Goal: Task Accomplishment & Management: Complete application form

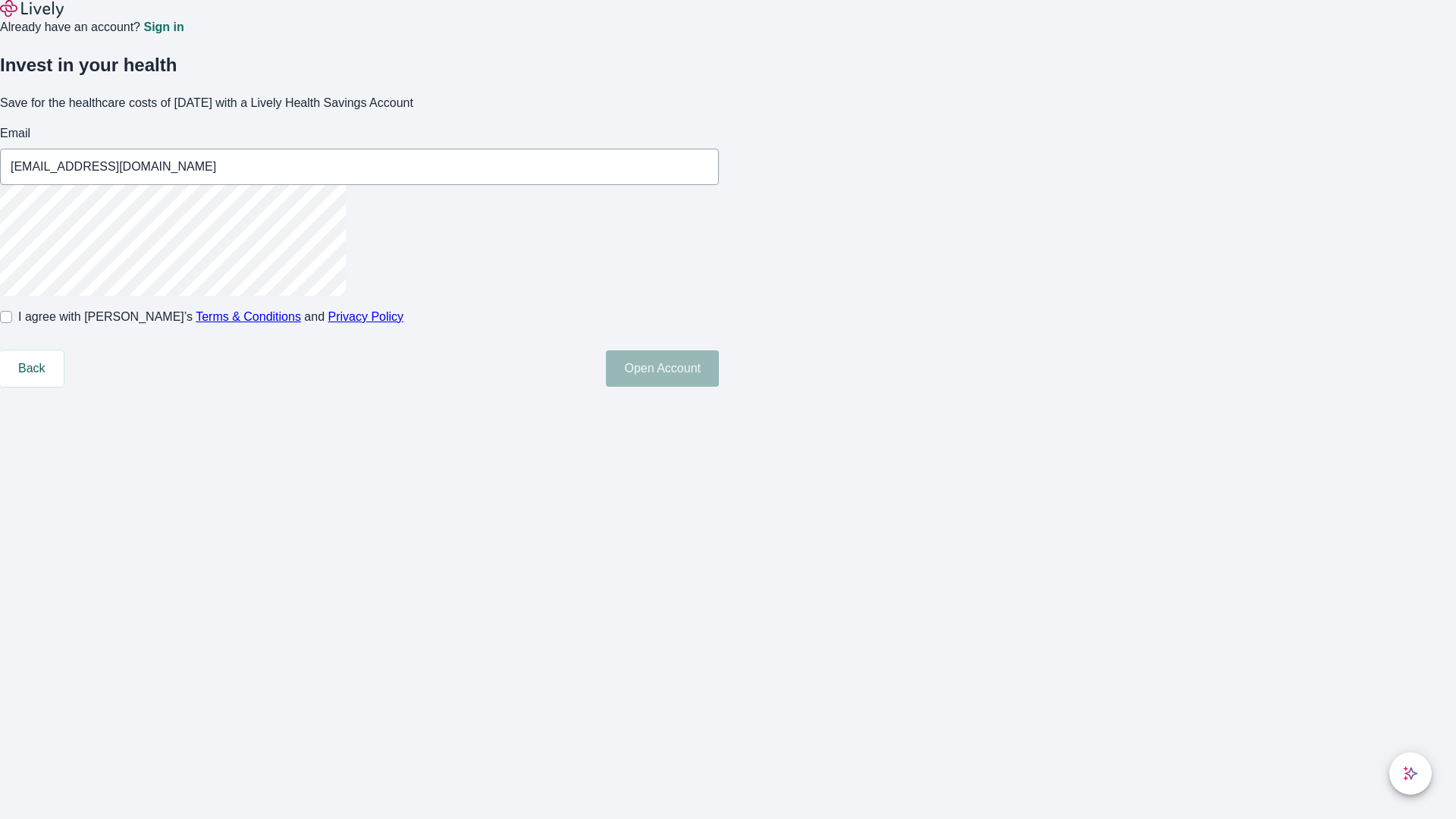
click at [12, 323] on input "I agree with Lively’s Terms & Conditions and Privacy Policy" at bounding box center [6, 316] width 12 height 12
checkbox input "true"
click at [719, 386] on button "Open Account" at bounding box center [662, 368] width 113 height 36
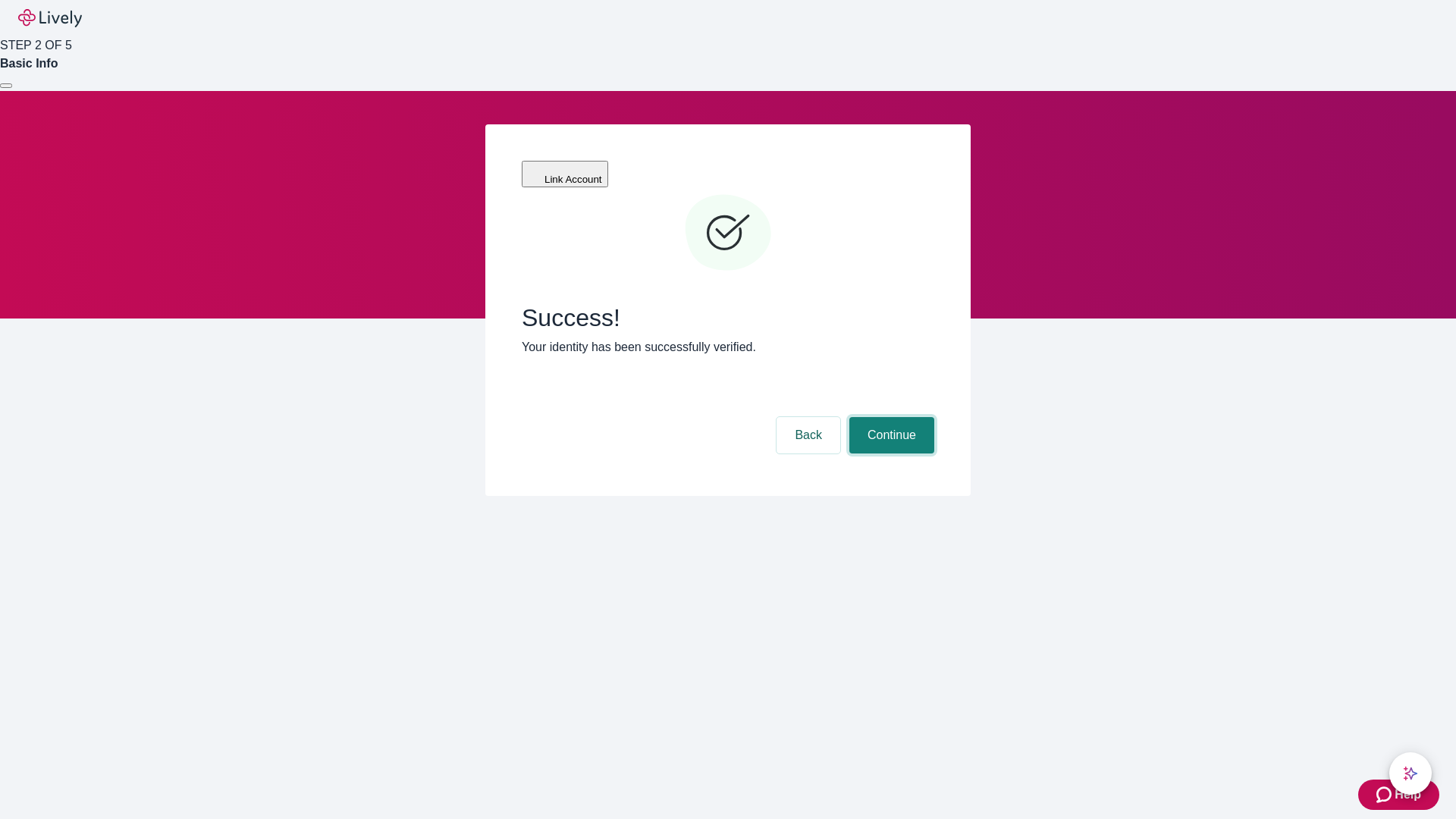
click at [889, 417] on button "Continue" at bounding box center [892, 435] width 85 height 36
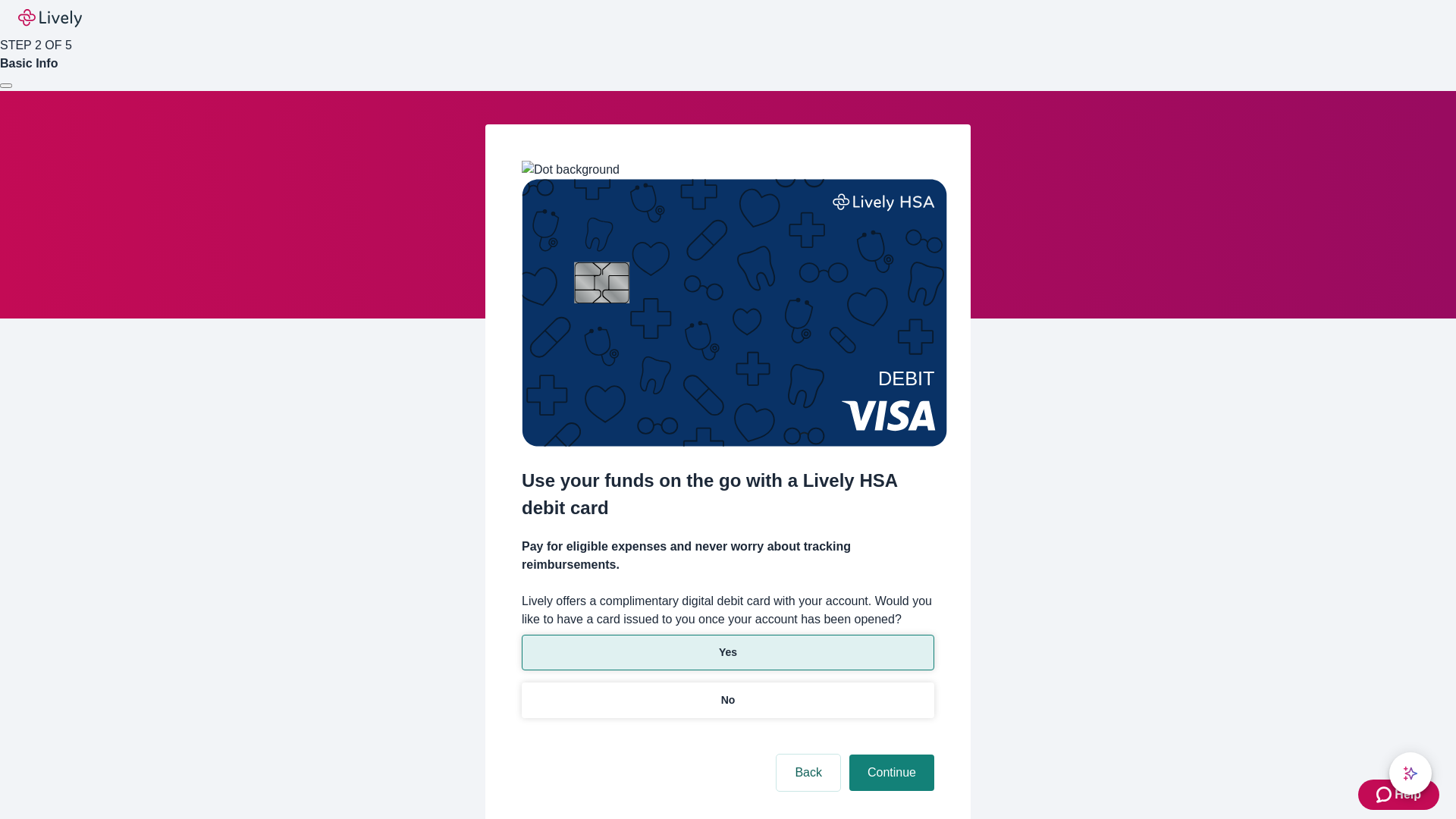
click at [727, 644] on p "Yes" at bounding box center [728, 652] width 18 height 16
click at [889, 754] on button "Continue" at bounding box center [892, 772] width 85 height 36
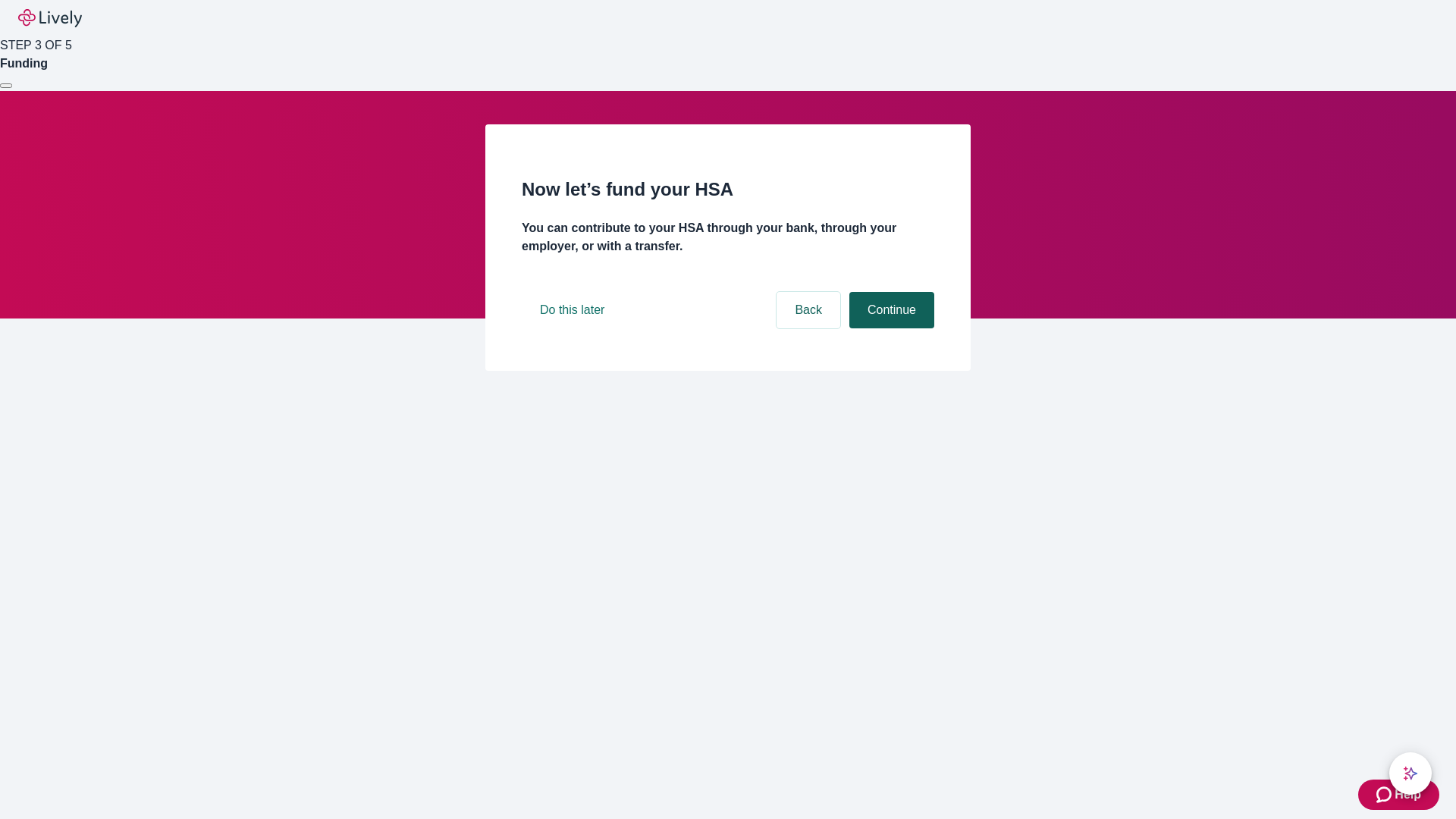
click at [889, 328] on button "Continue" at bounding box center [892, 310] width 85 height 36
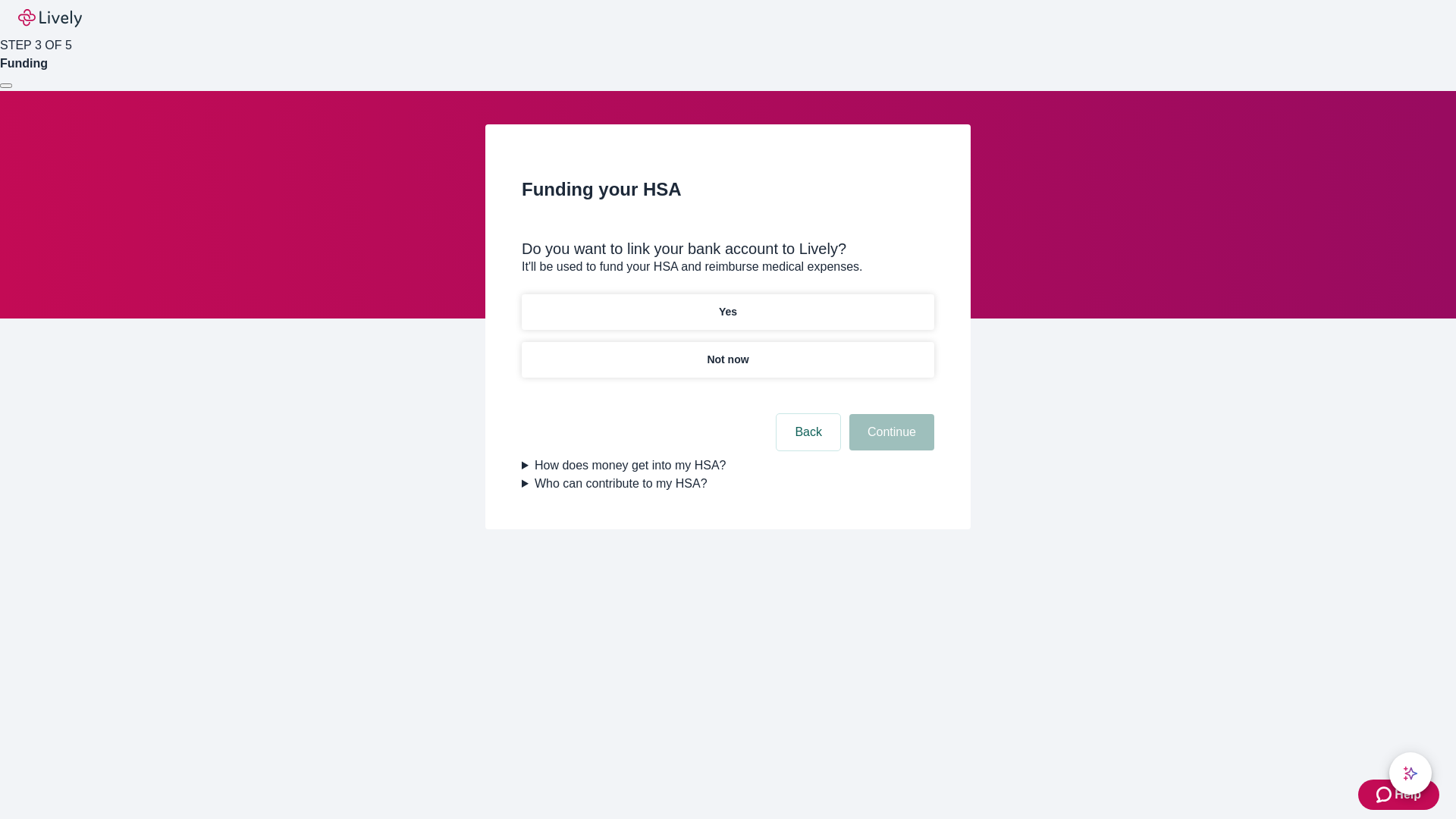
click at [727, 304] on p "Yes" at bounding box center [728, 312] width 18 height 16
click at [889, 414] on button "Continue" at bounding box center [892, 432] width 85 height 36
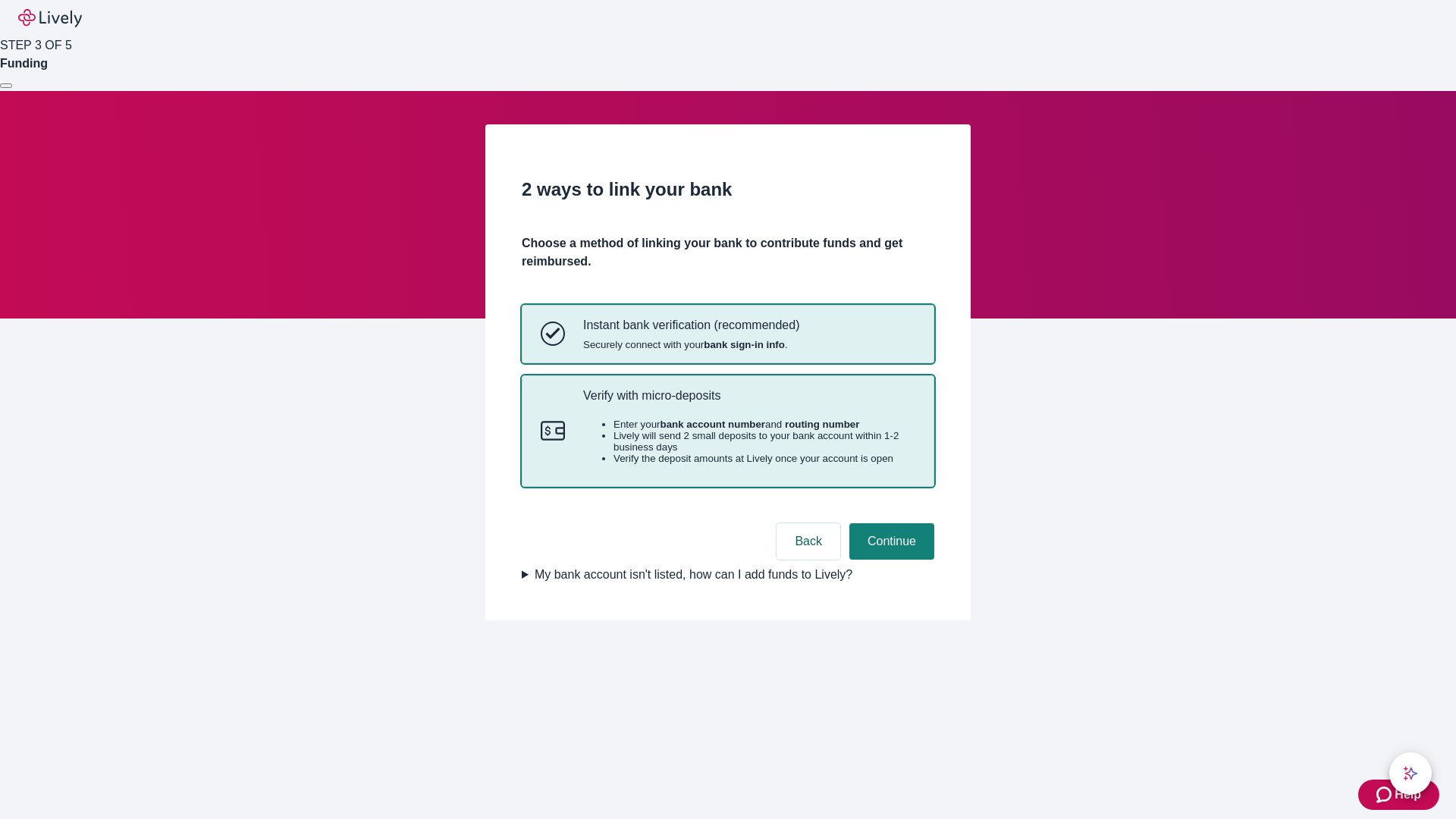
click at [749, 403] on p "Verify with micro-deposits" at bounding box center [749, 395] width 332 height 15
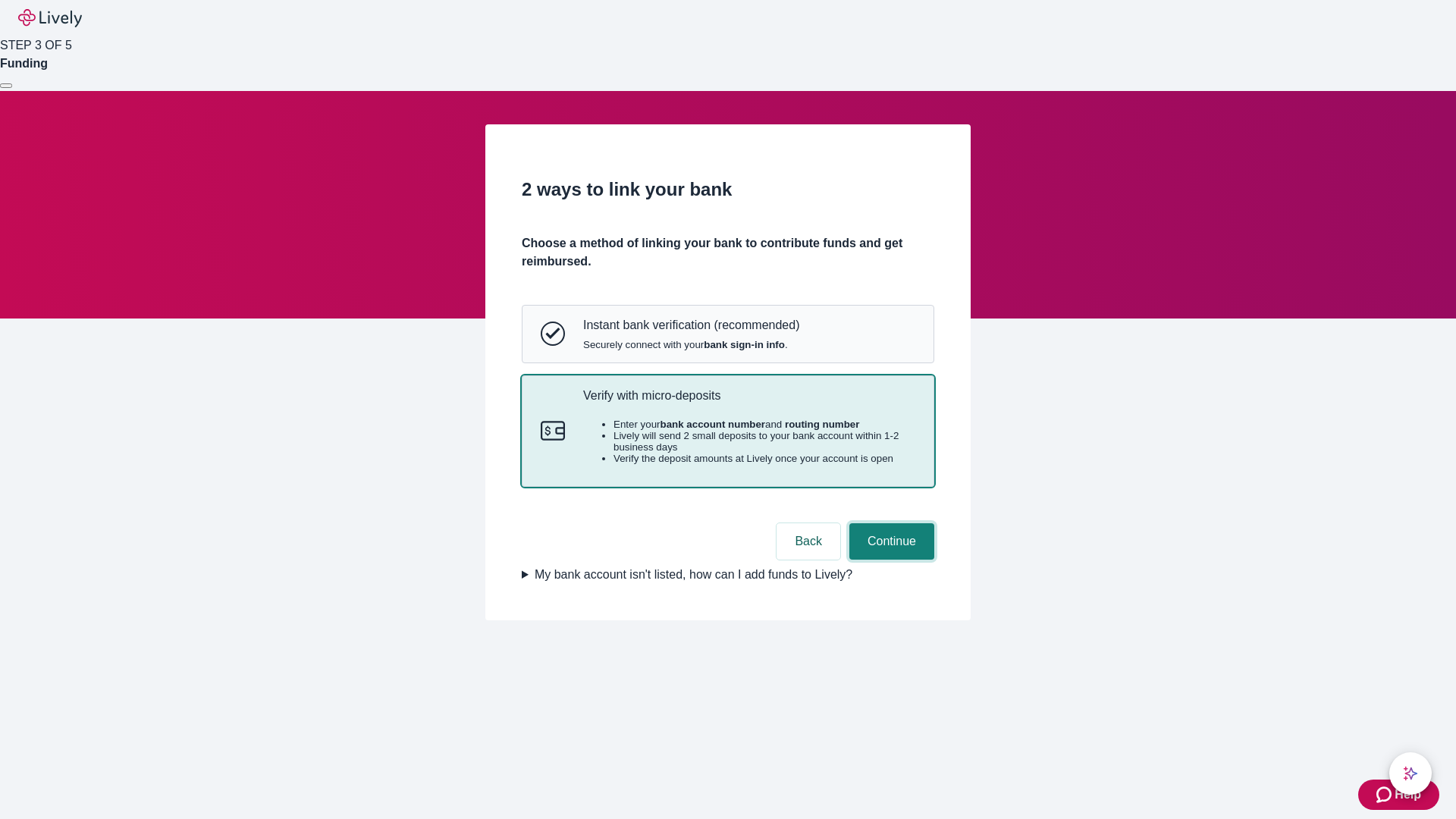
click at [889, 560] on button "Continue" at bounding box center [892, 541] width 85 height 36
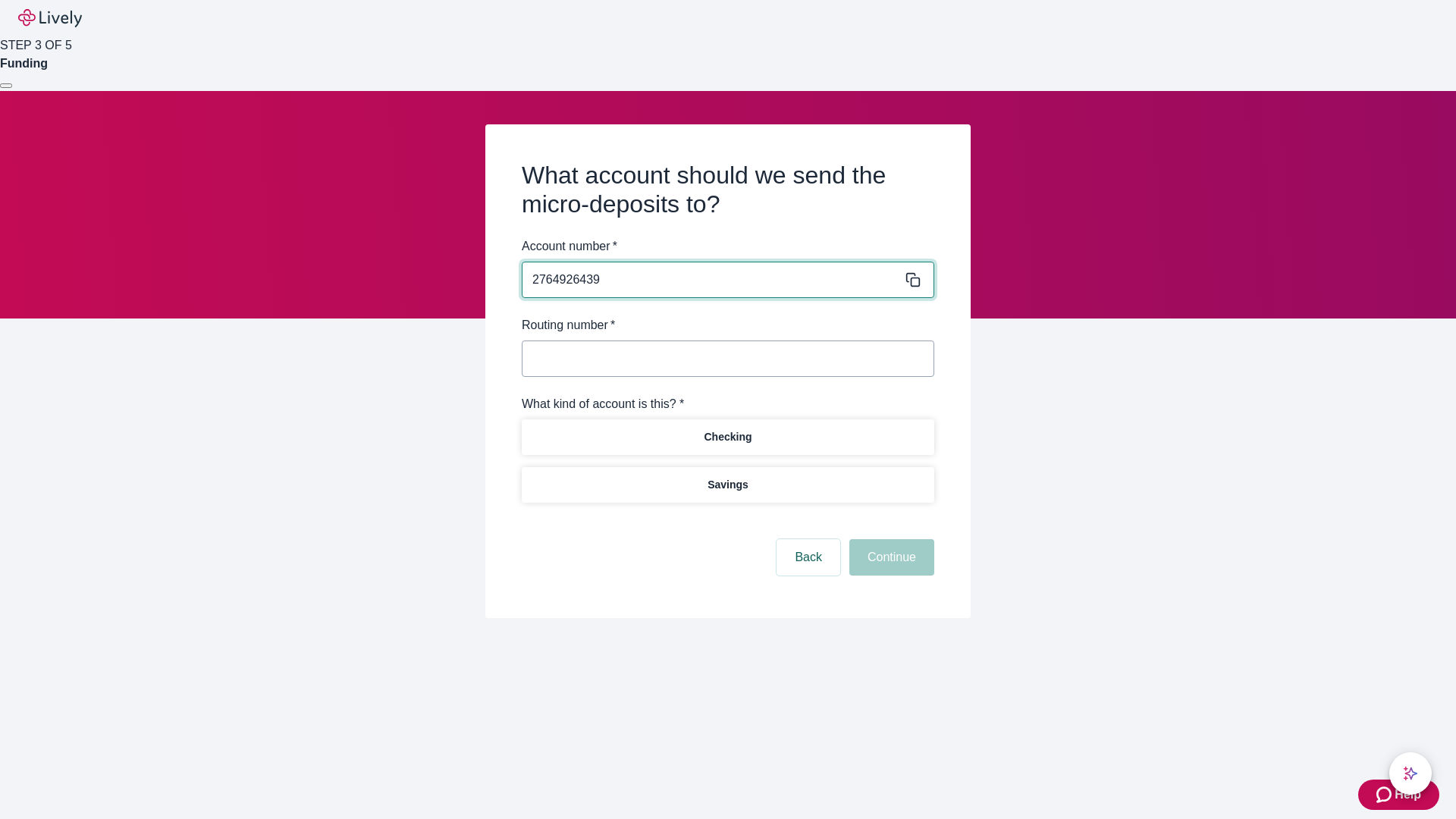
type input "2764926439"
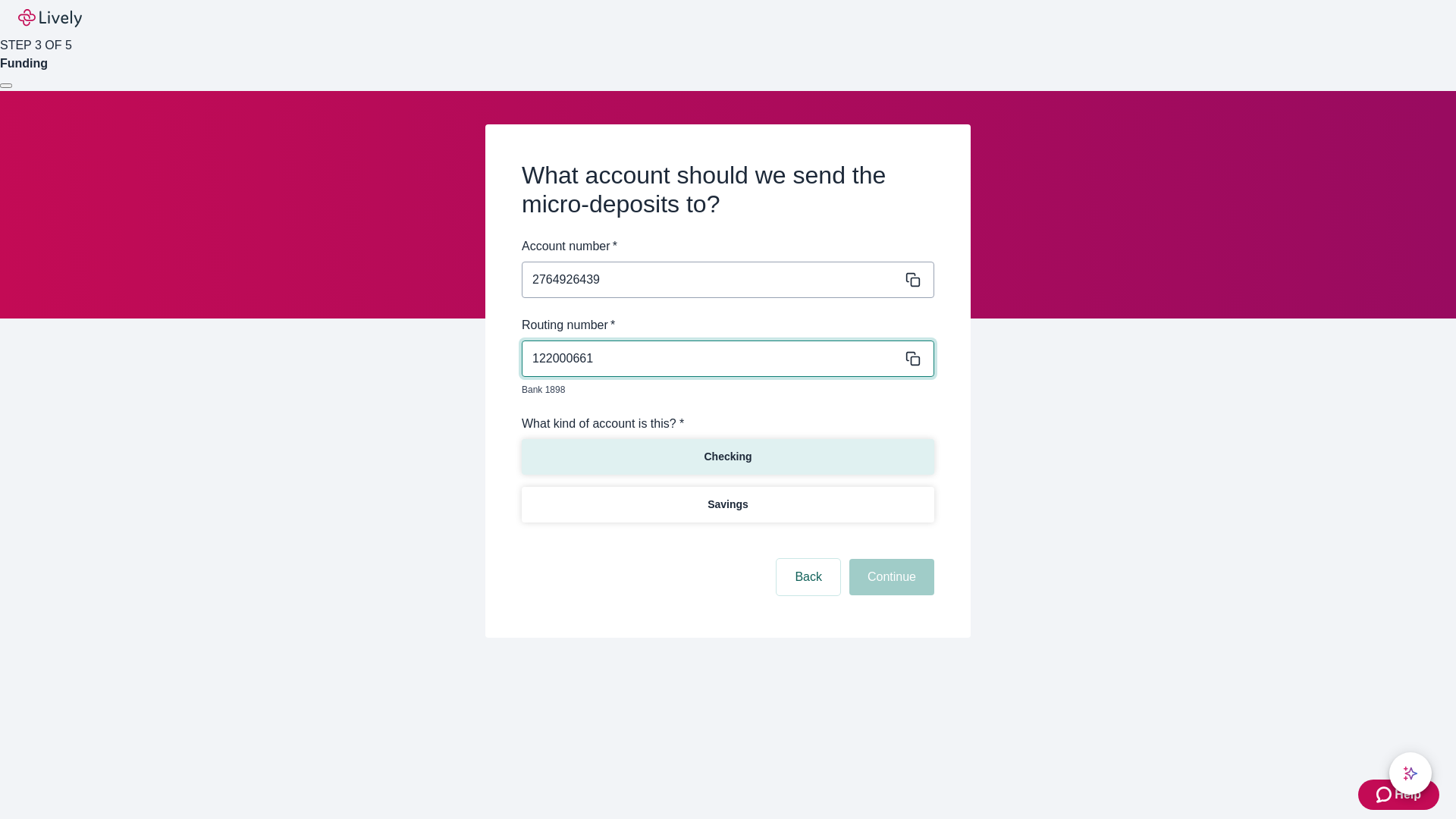
type input "122000661"
click at [727, 449] on p "Checking" at bounding box center [727, 457] width 47 height 16
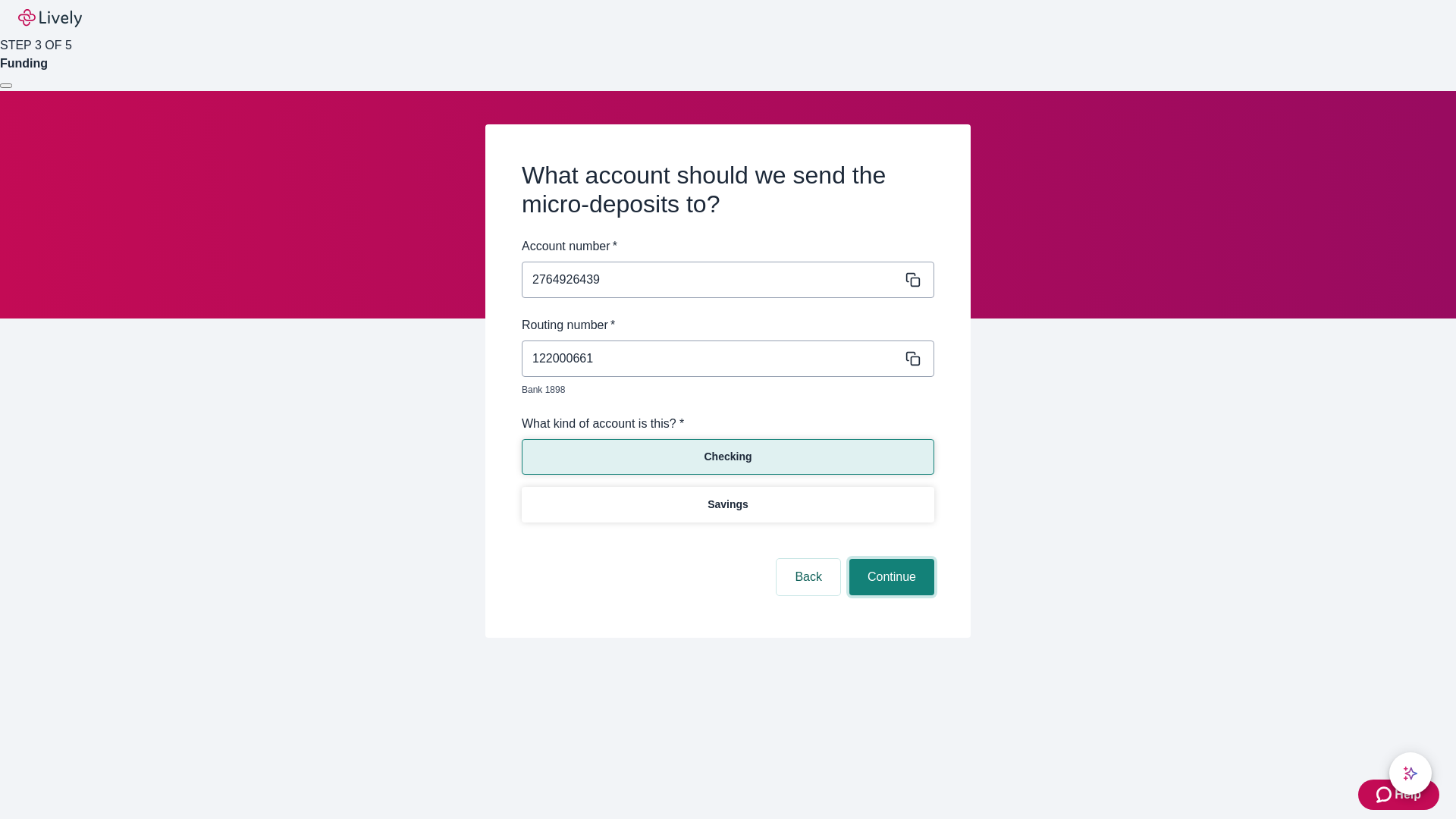
click at [889, 560] on button "Continue" at bounding box center [892, 577] width 85 height 36
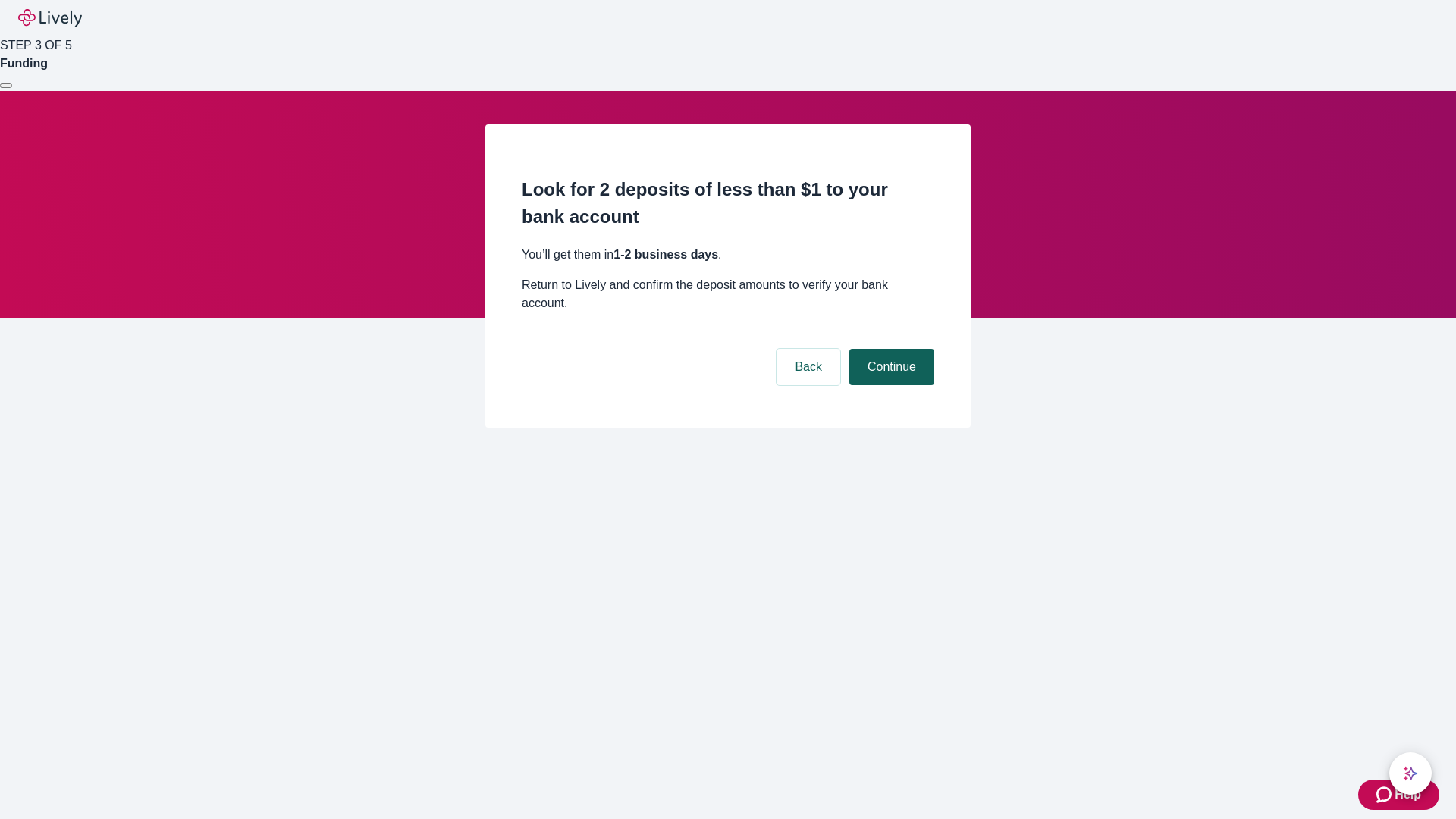
click at [889, 348] on button "Continue" at bounding box center [892, 366] width 85 height 36
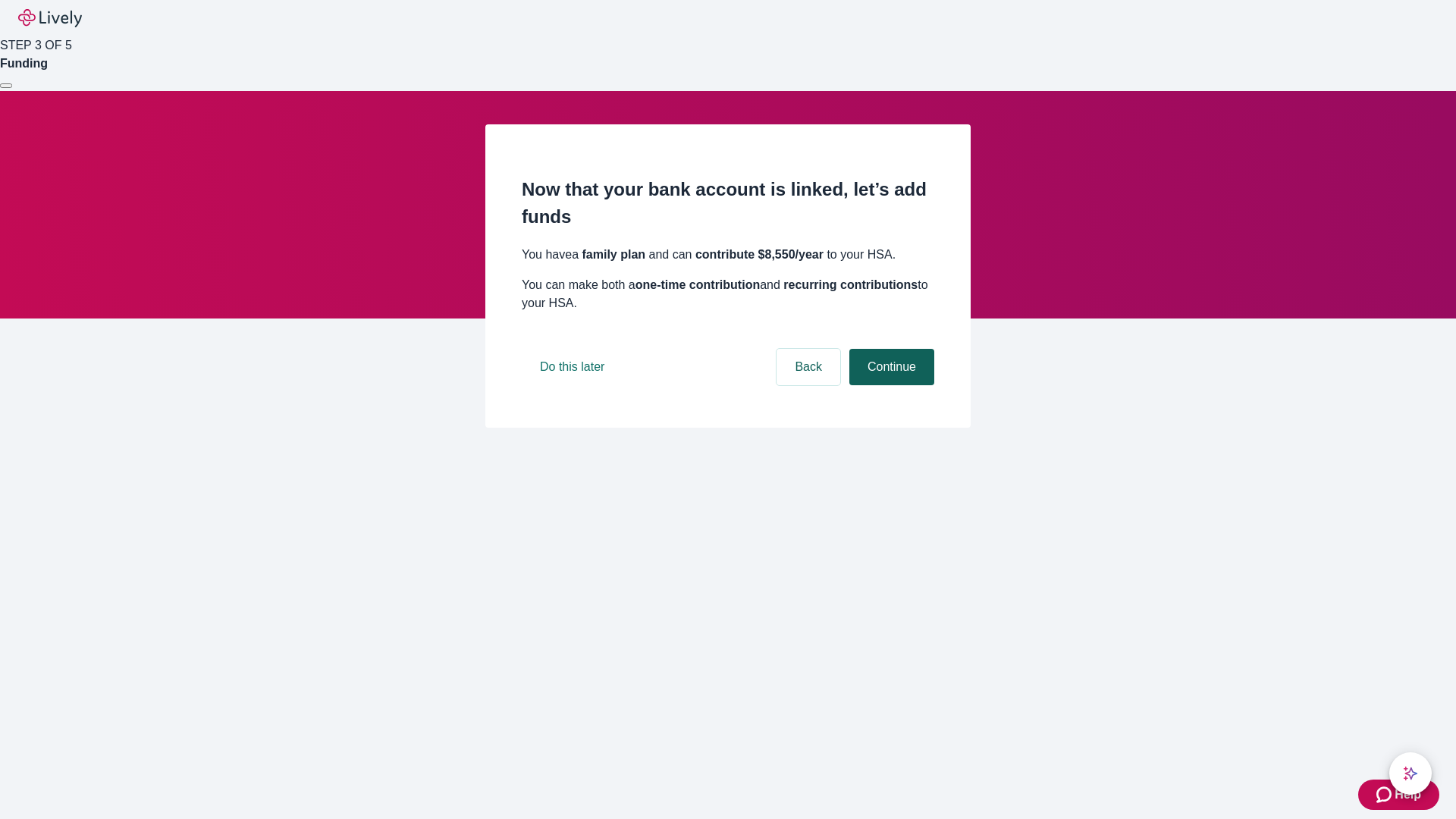
click at [889, 385] on button "Continue" at bounding box center [892, 366] width 85 height 36
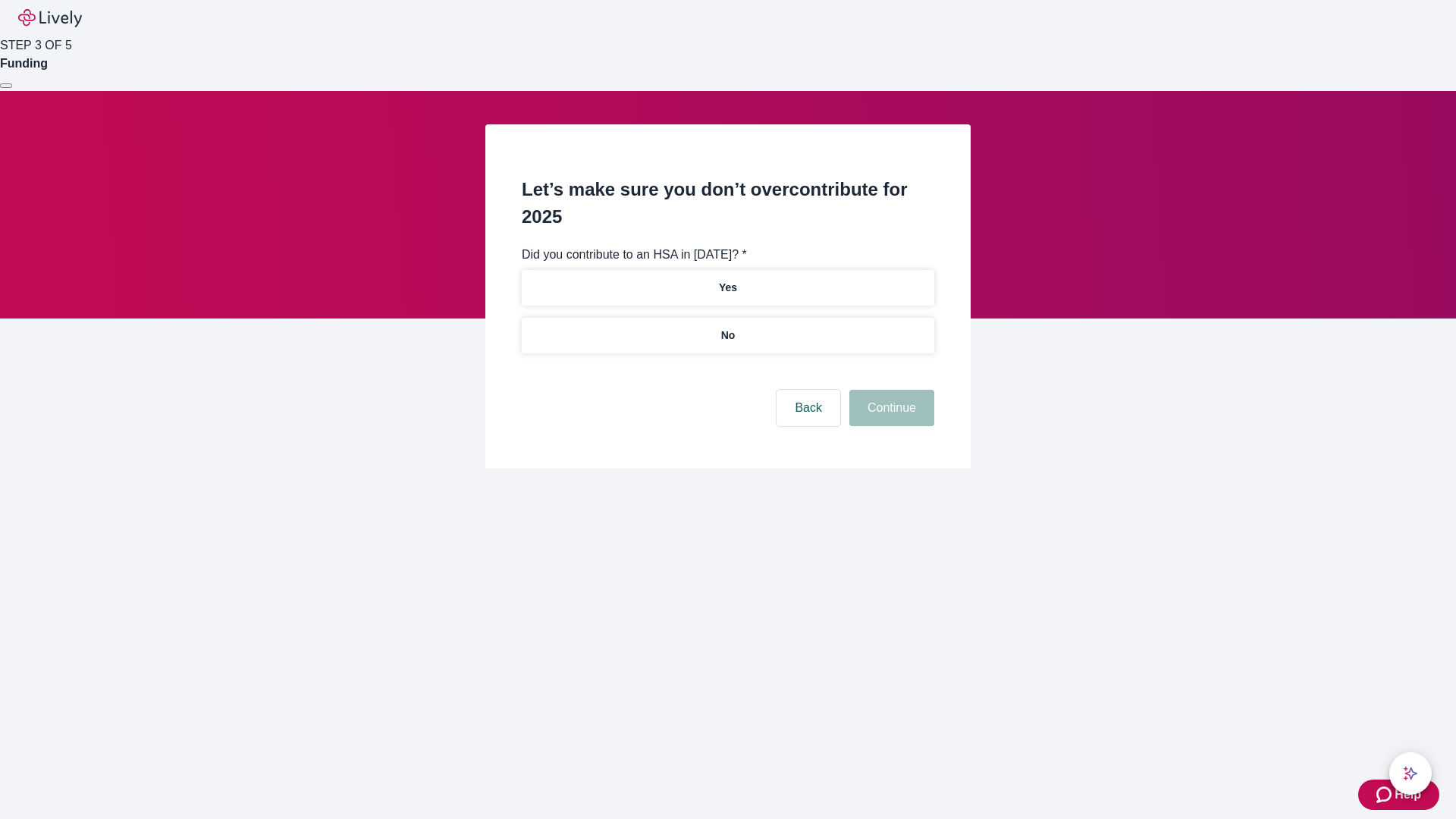
click at [727, 328] on p "No" at bounding box center [728, 335] width 15 height 16
click at [889, 390] on button "Continue" at bounding box center [892, 408] width 85 height 36
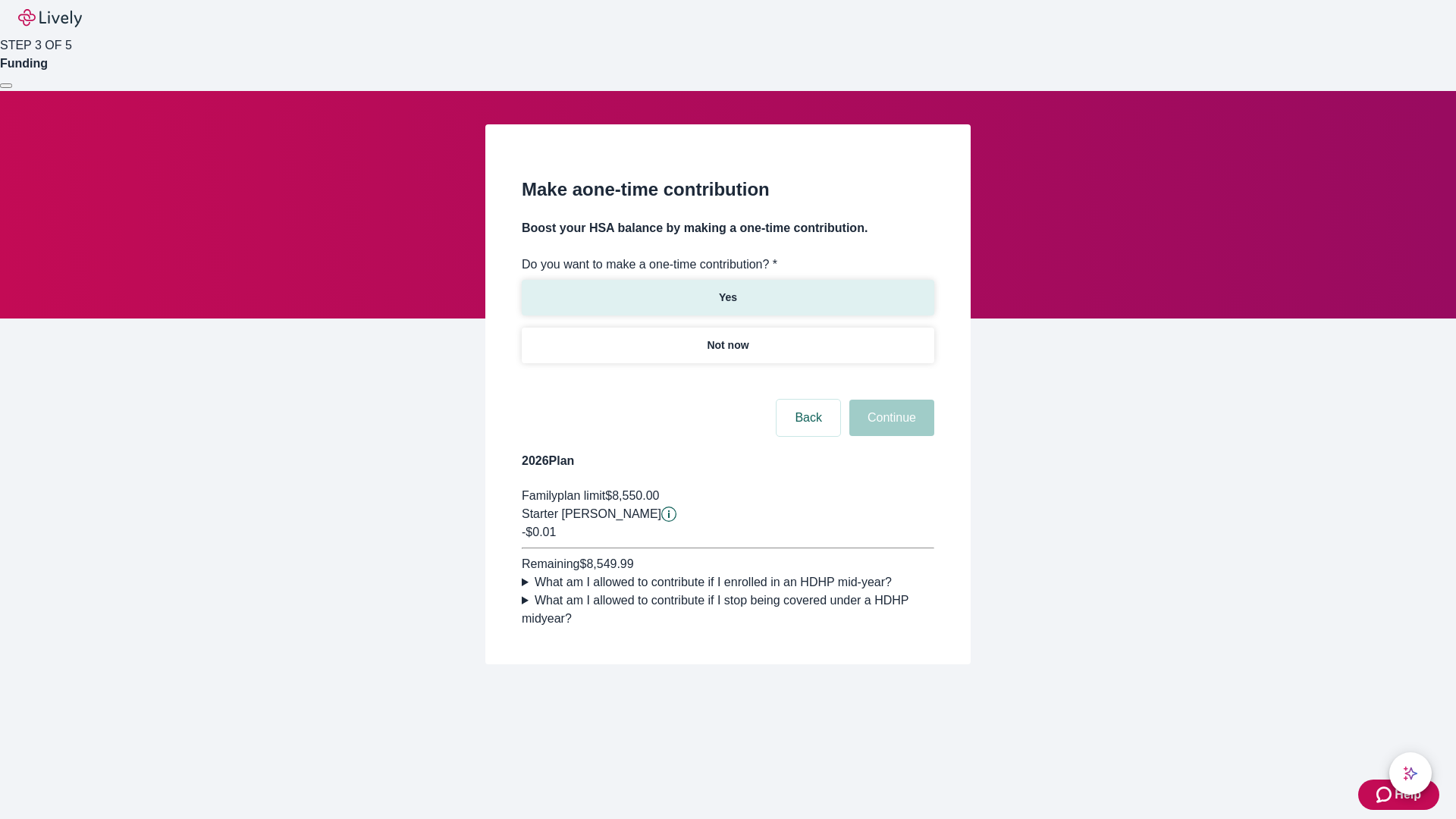
click at [727, 290] on p "Yes" at bounding box center [728, 297] width 18 height 16
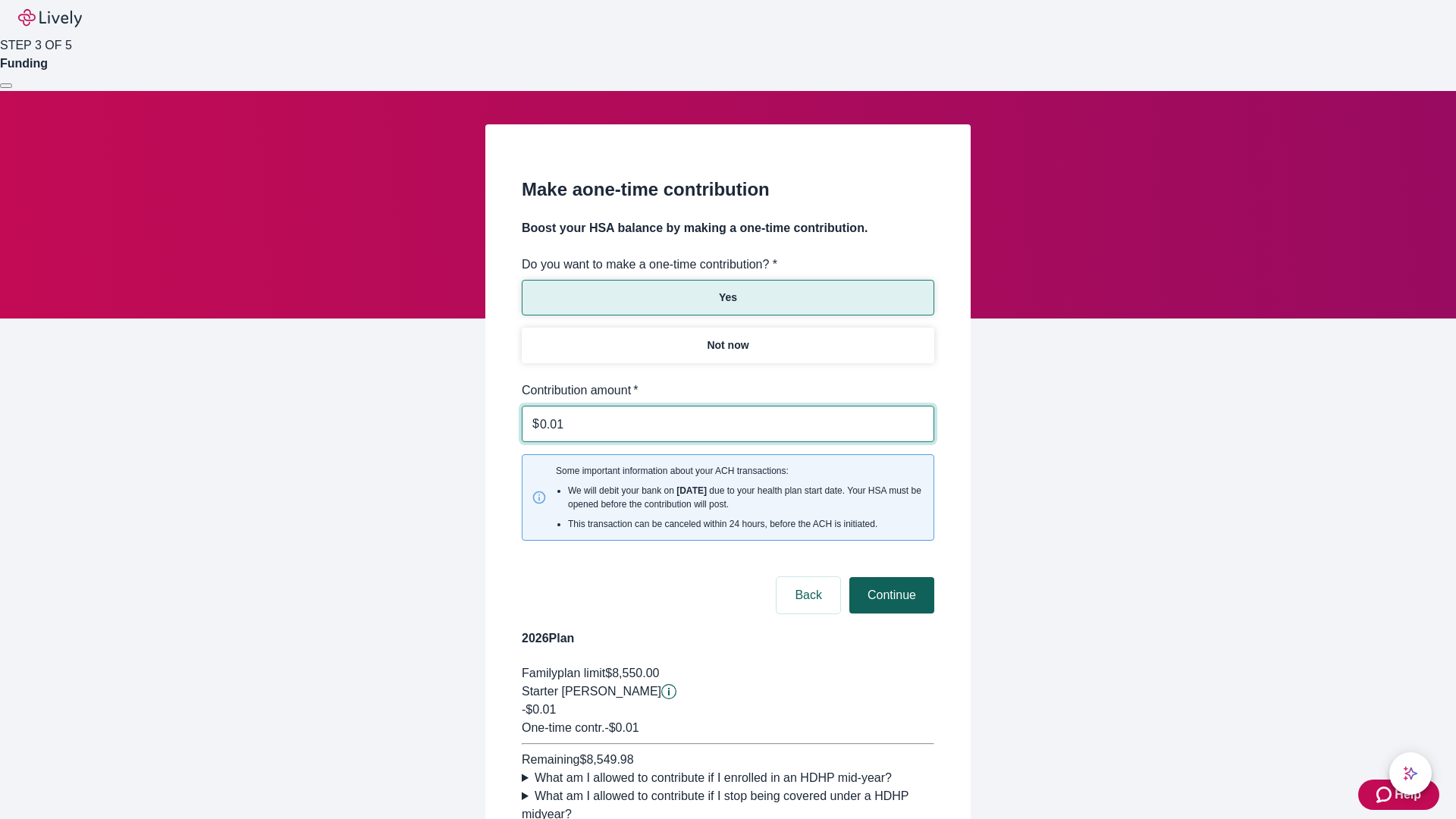
type input "0.01"
click at [889, 577] on button "Continue" at bounding box center [892, 595] width 85 height 36
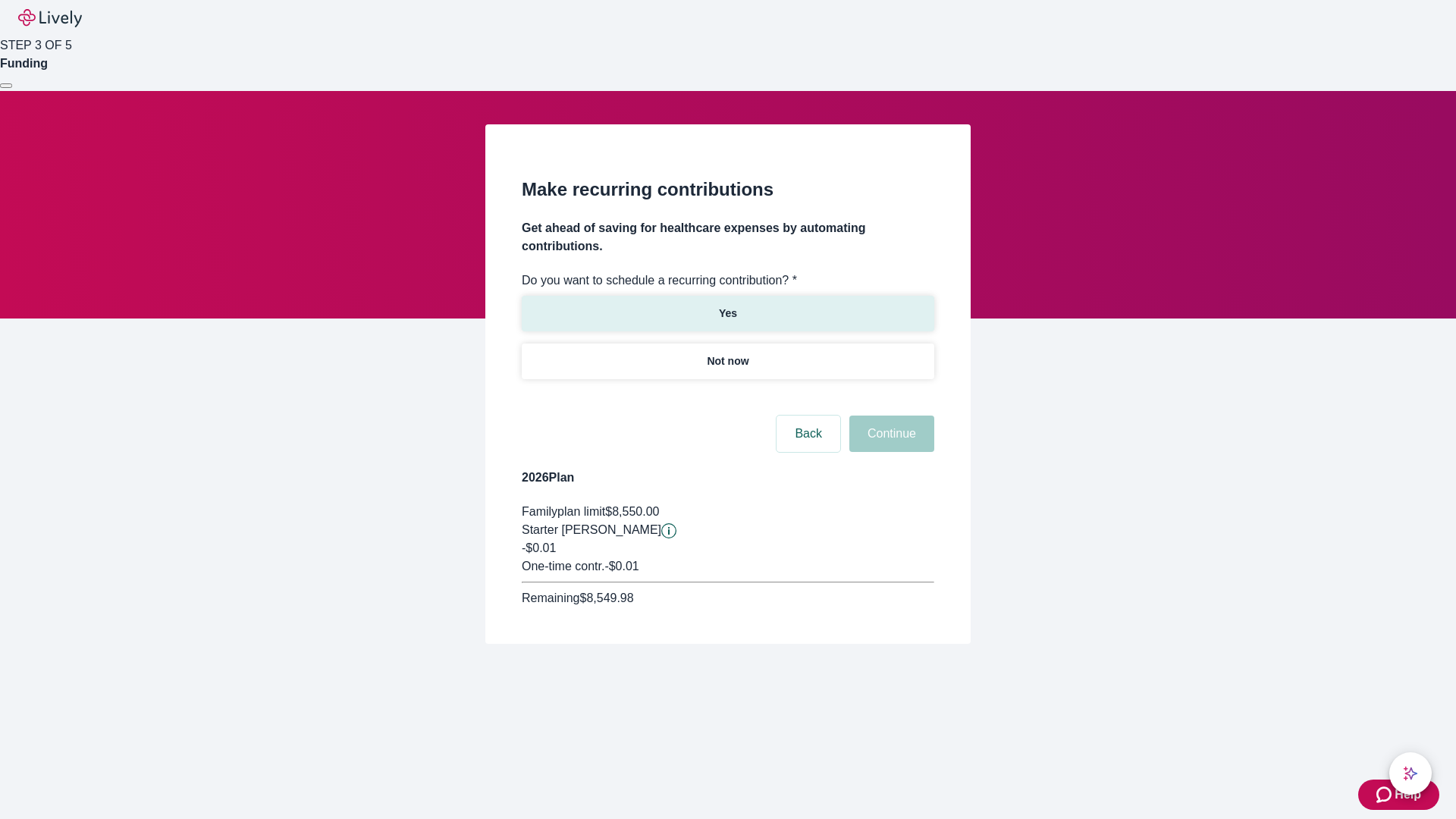
click at [727, 305] on p "Yes" at bounding box center [728, 313] width 18 height 16
click at [727, 397] on body "Help STEP 3 OF 5 Funding Make recurring contributions Get ahead of saving for h…" at bounding box center [728, 358] width 1456 height 716
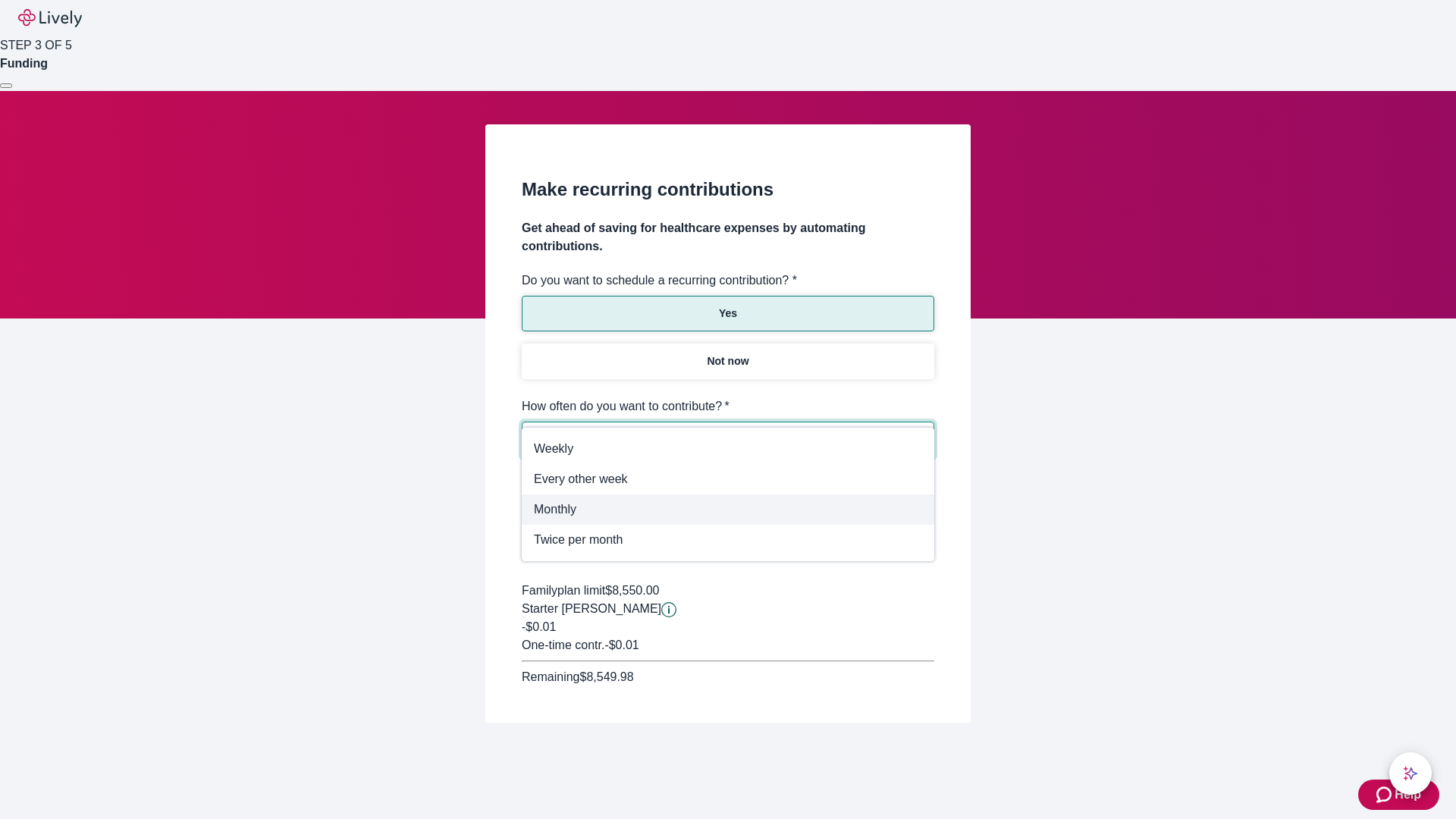
click at [728, 510] on span "Monthly" at bounding box center [728, 509] width 388 height 18
type input "Monthly"
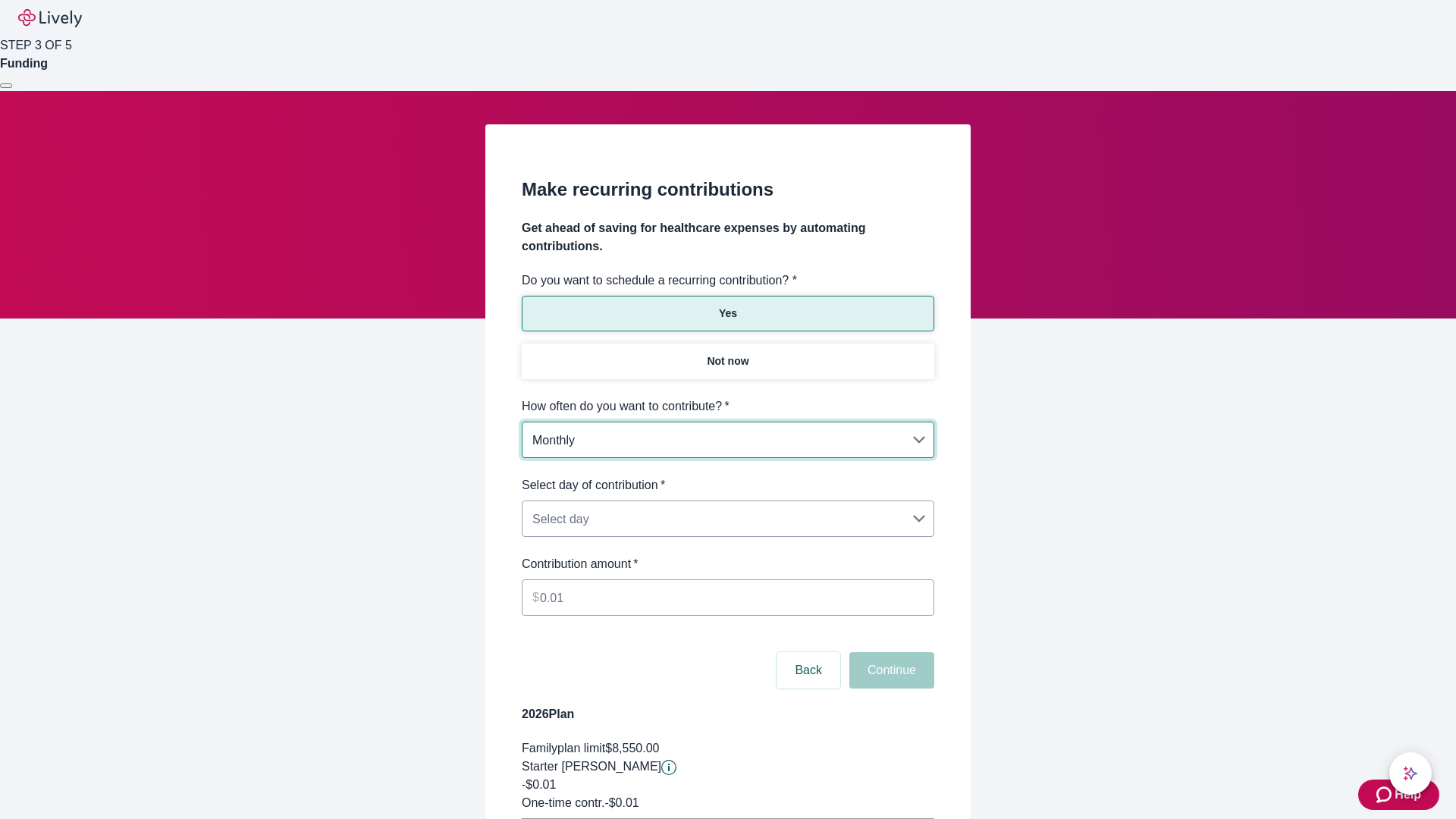
click at [727, 476] on body "Help STEP 3 OF 5 Funding Make recurring contributions Get ahead of saving for h…" at bounding box center [728, 476] width 1456 height 953
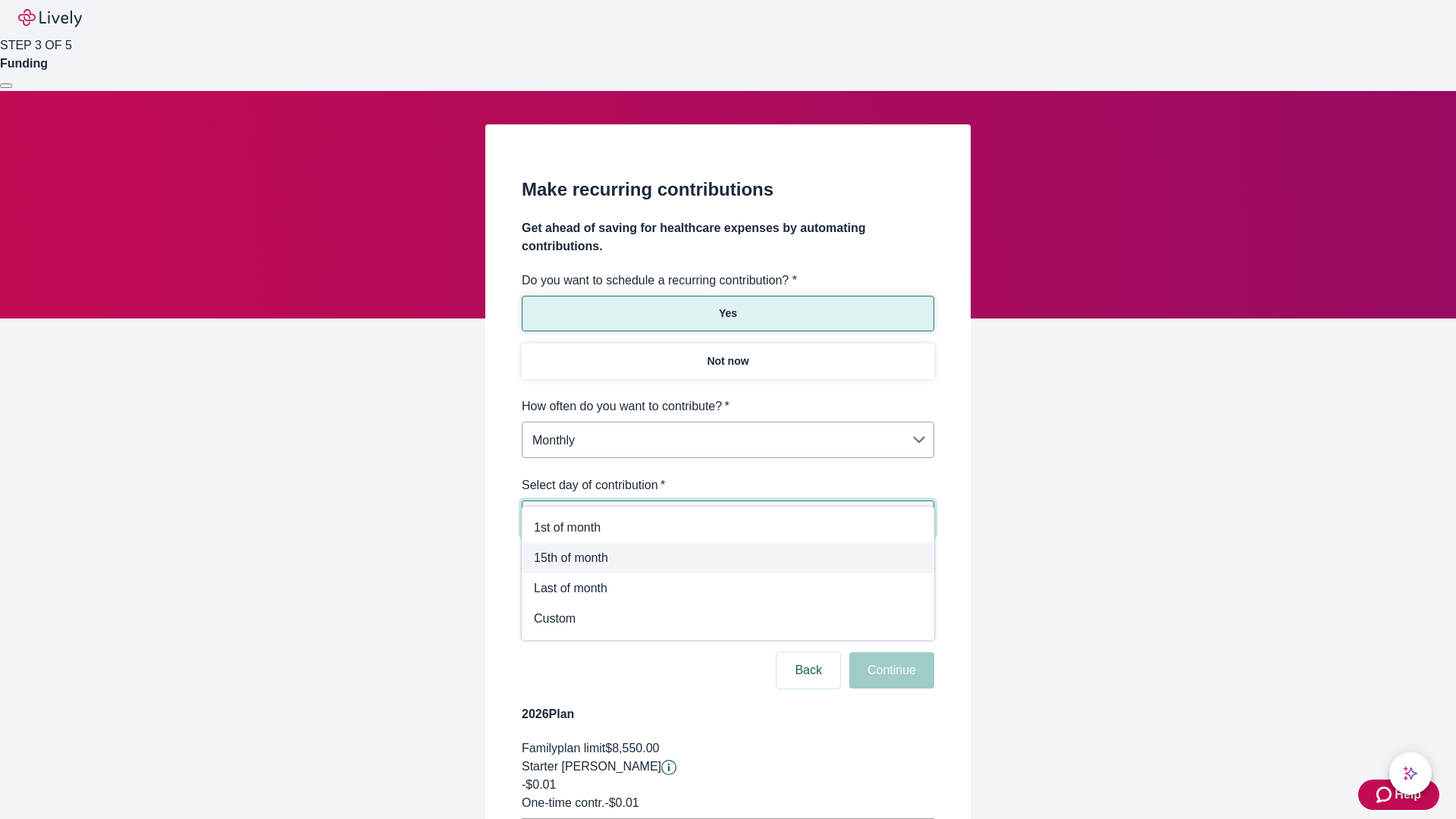
click at [728, 558] on span "15th of month" at bounding box center [728, 558] width 388 height 18
type input "Monthly15th"
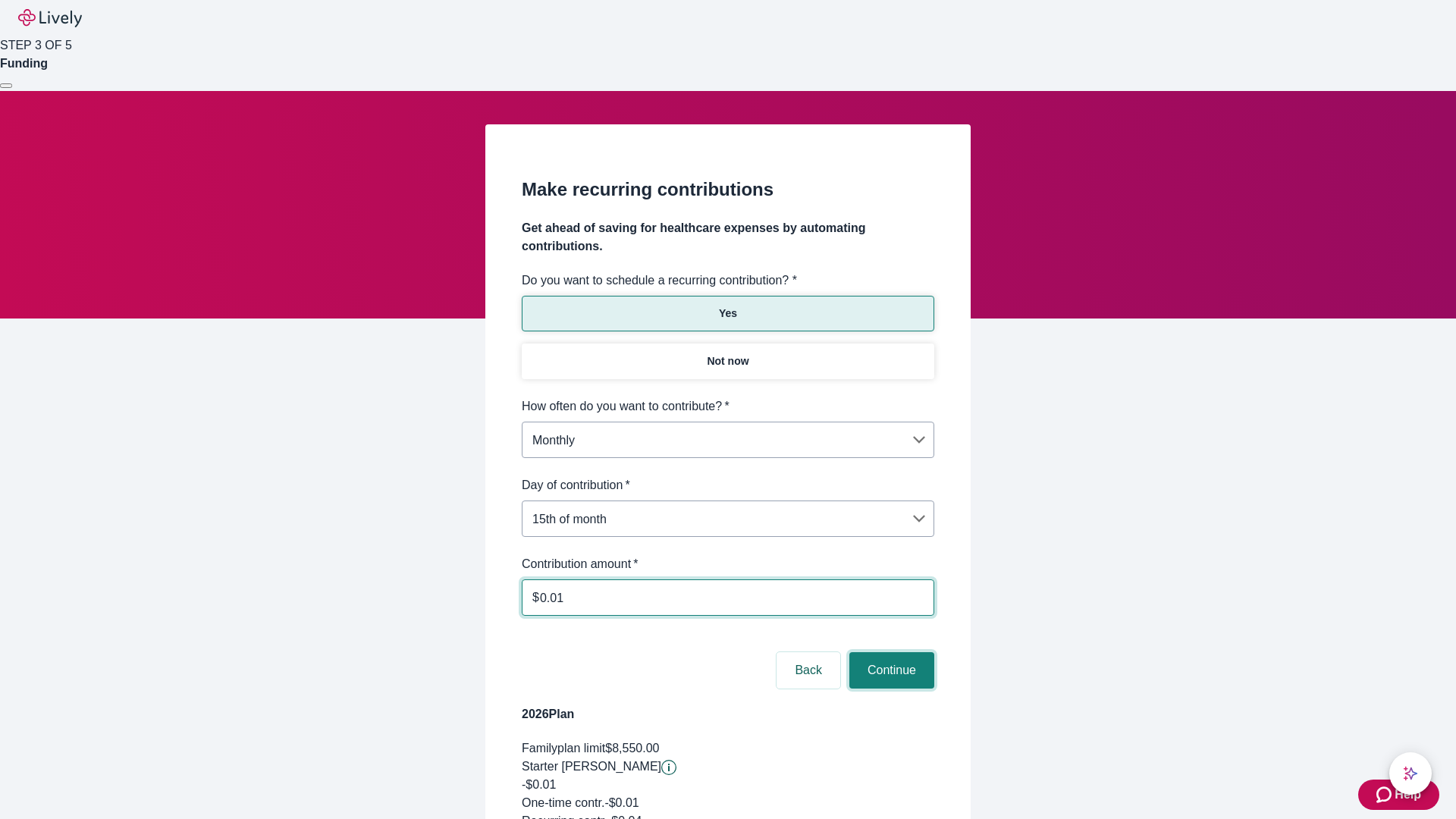
click at [889, 652] on button "Continue" at bounding box center [892, 670] width 85 height 36
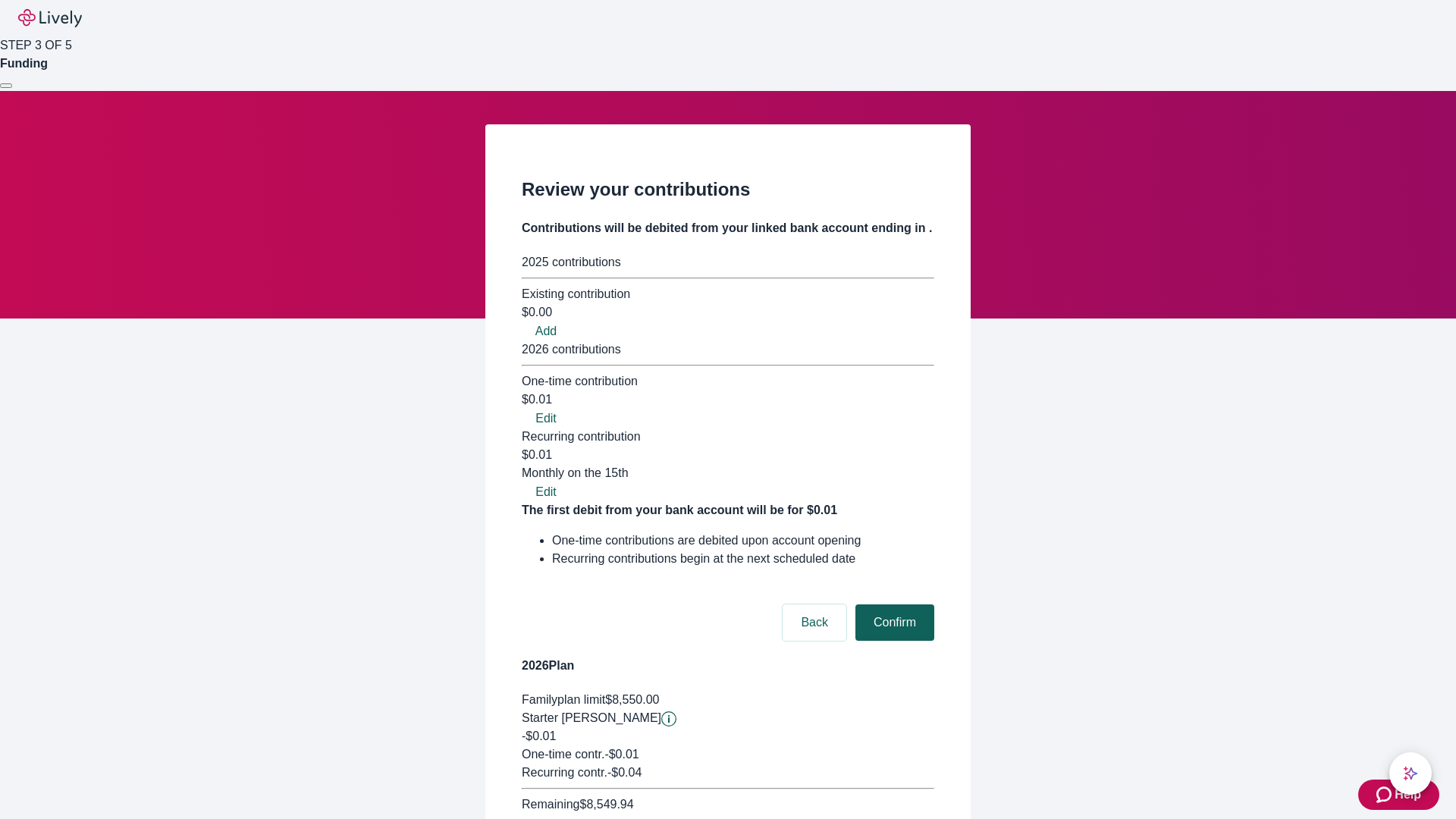
click at [893, 604] on button "Confirm" at bounding box center [894, 622] width 78 height 36
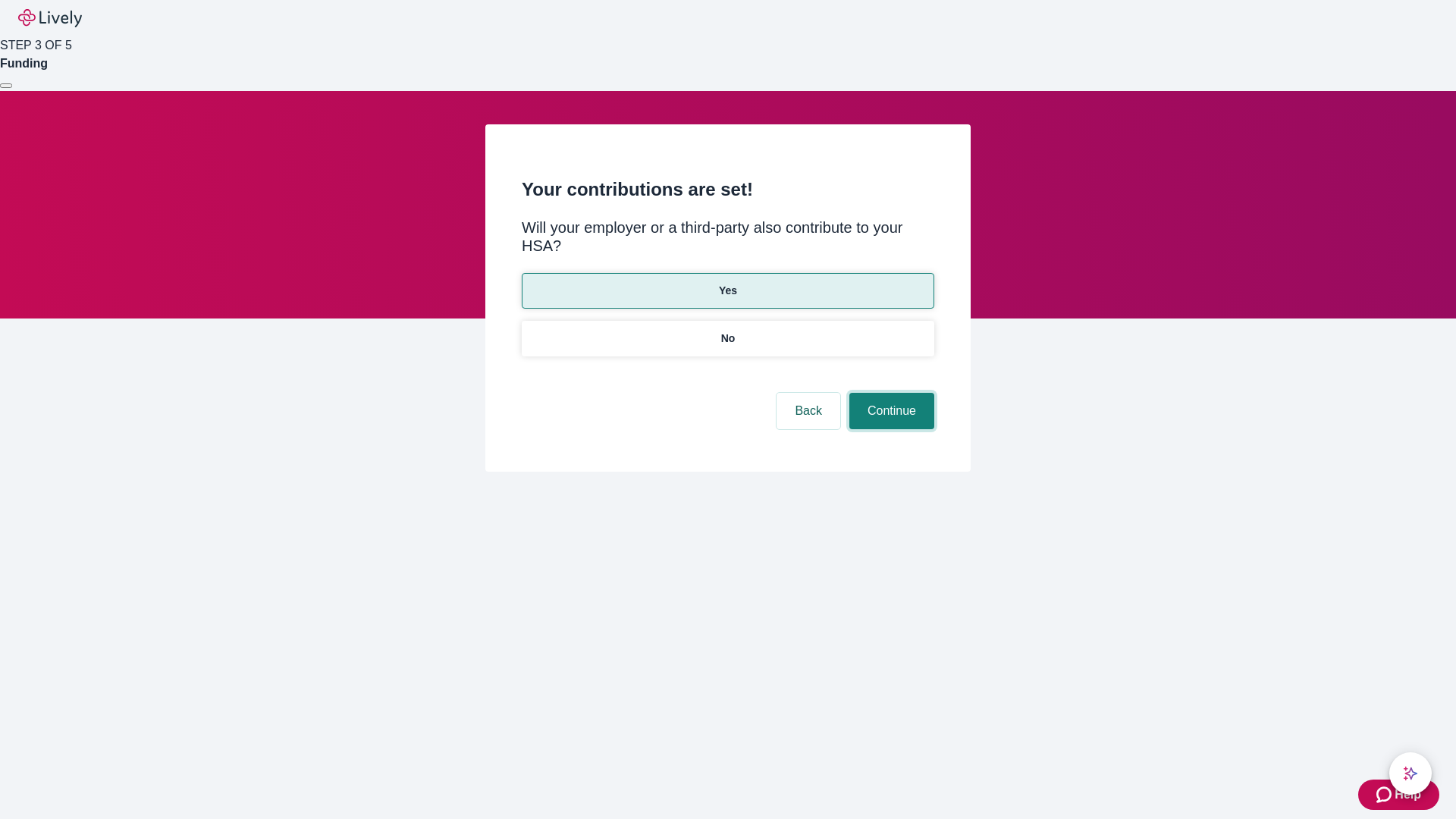
click at [889, 392] on button "Continue" at bounding box center [892, 410] width 85 height 36
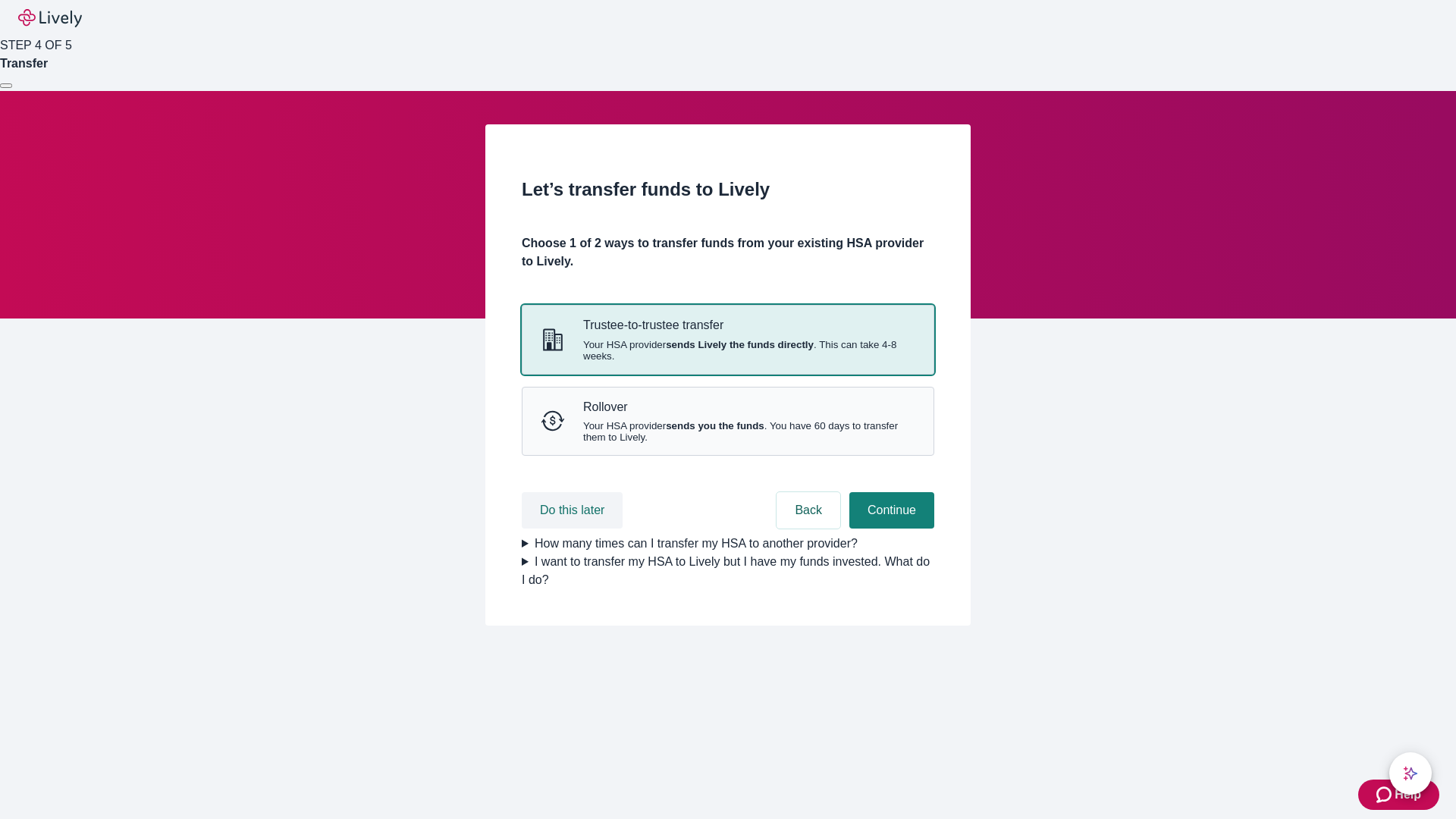
click at [574, 528] on button "Do this later" at bounding box center [572, 510] width 101 height 36
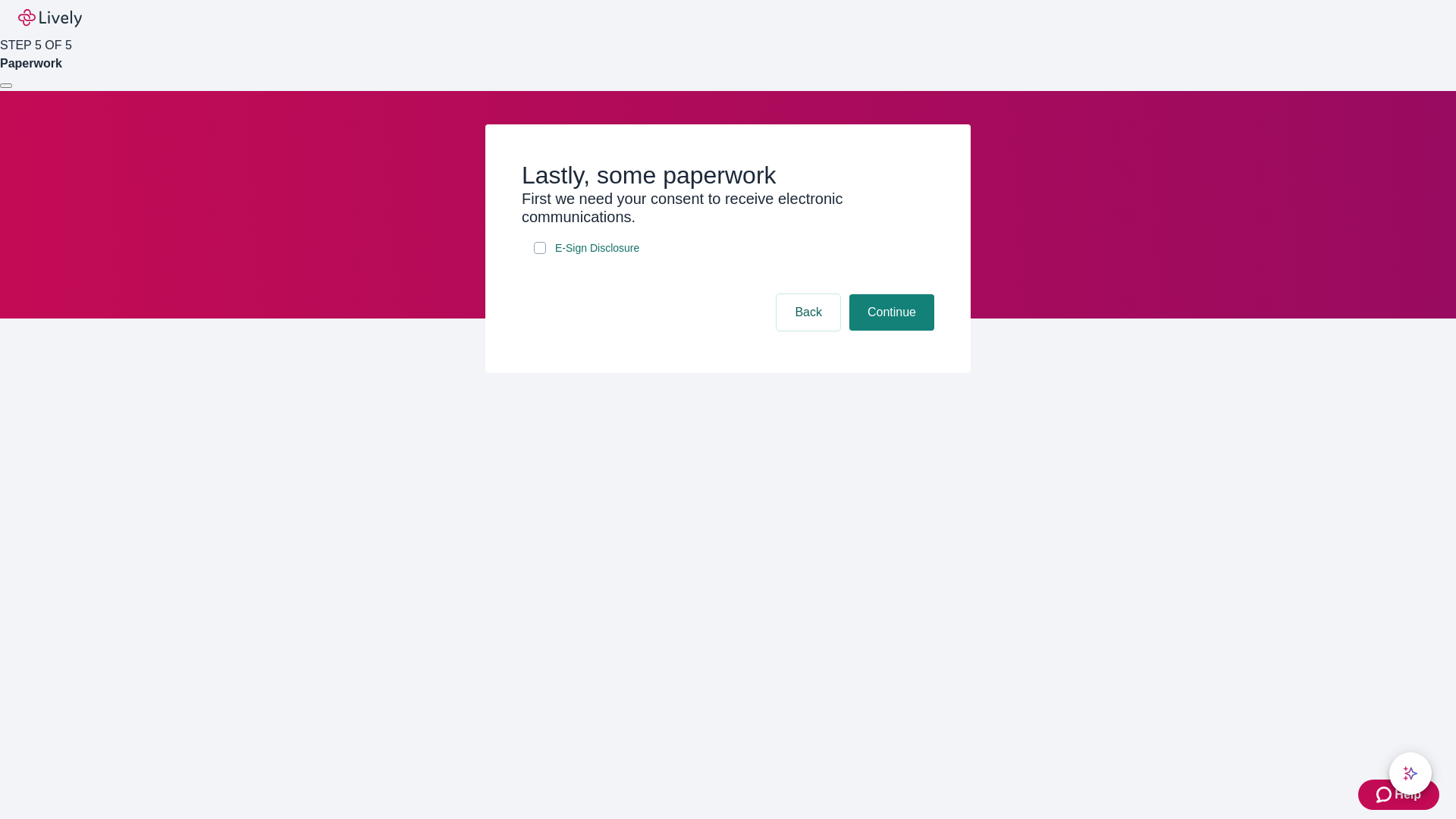
click at [540, 254] on input "E-Sign Disclosure" at bounding box center [540, 247] width 12 height 12
checkbox input "true"
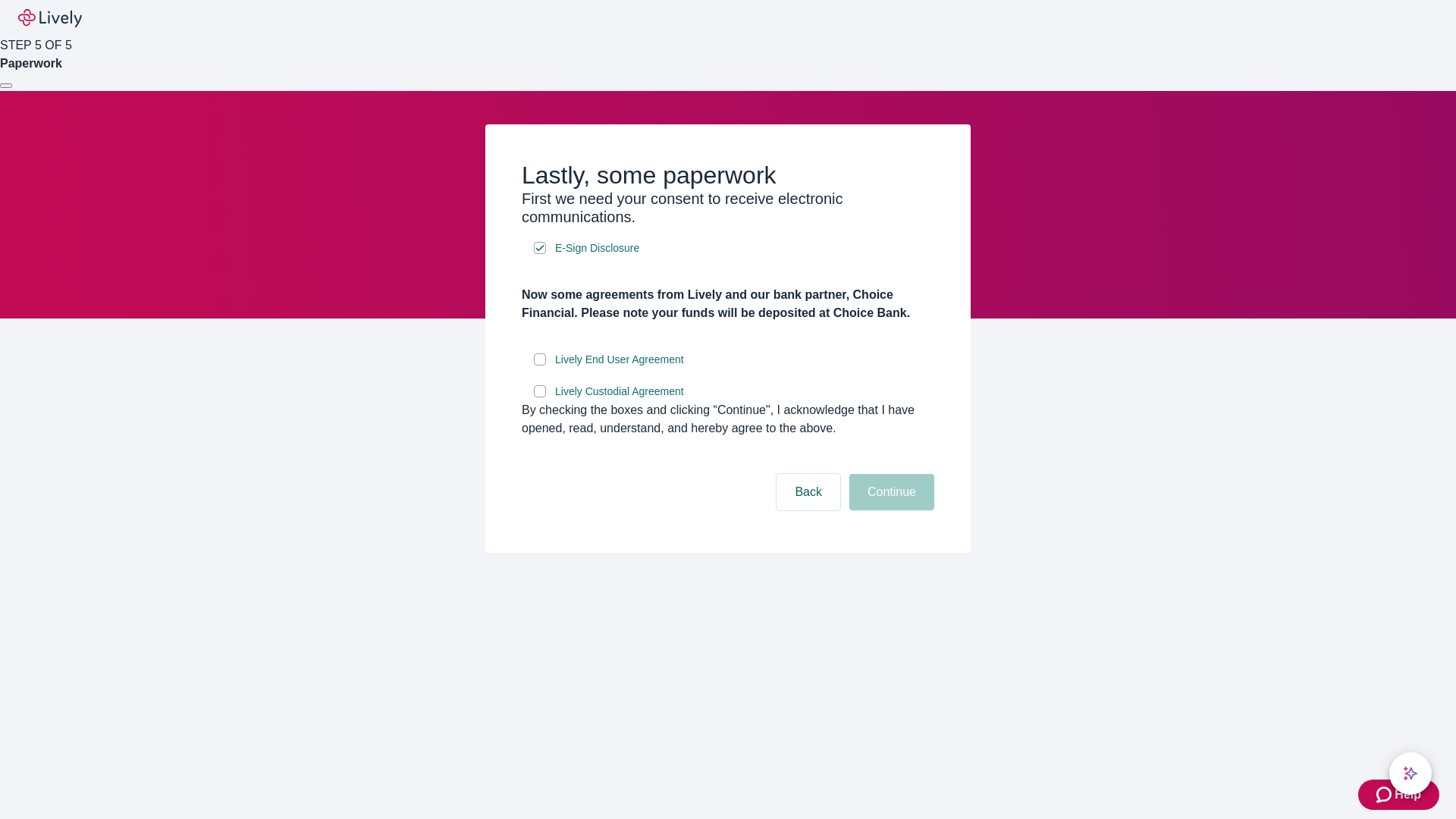
click at [540, 366] on input "Lively End User Agreement" at bounding box center [540, 359] width 12 height 12
checkbox input "true"
click at [540, 397] on input "Lively Custodial Agreement" at bounding box center [540, 391] width 12 height 12
checkbox input "true"
click at [889, 510] on button "Continue" at bounding box center [892, 492] width 85 height 36
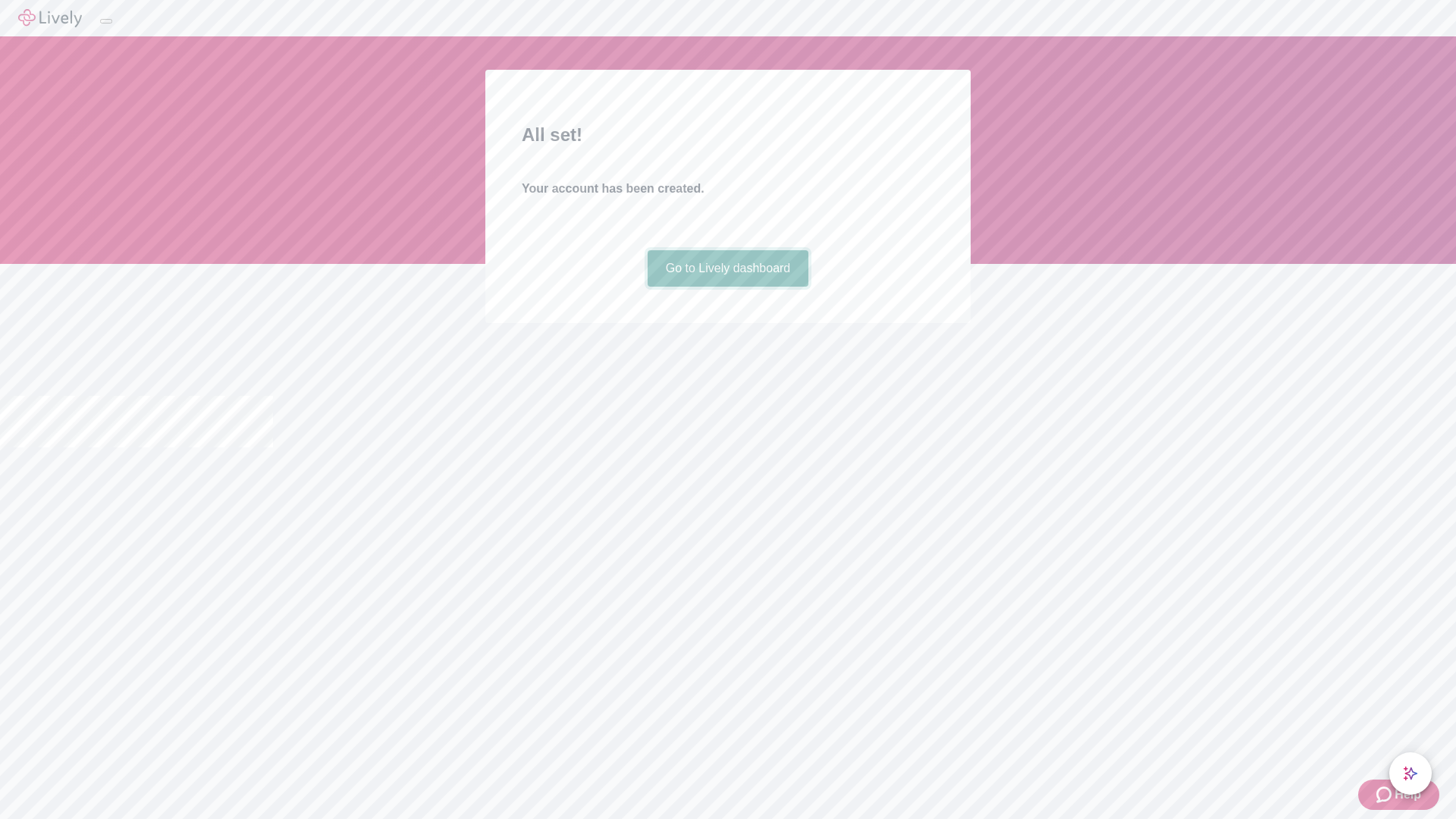
click at [727, 286] on link "Go to Lively dashboard" at bounding box center [728, 268] width 161 height 36
